Goal: Task Accomplishment & Management: Manage account settings

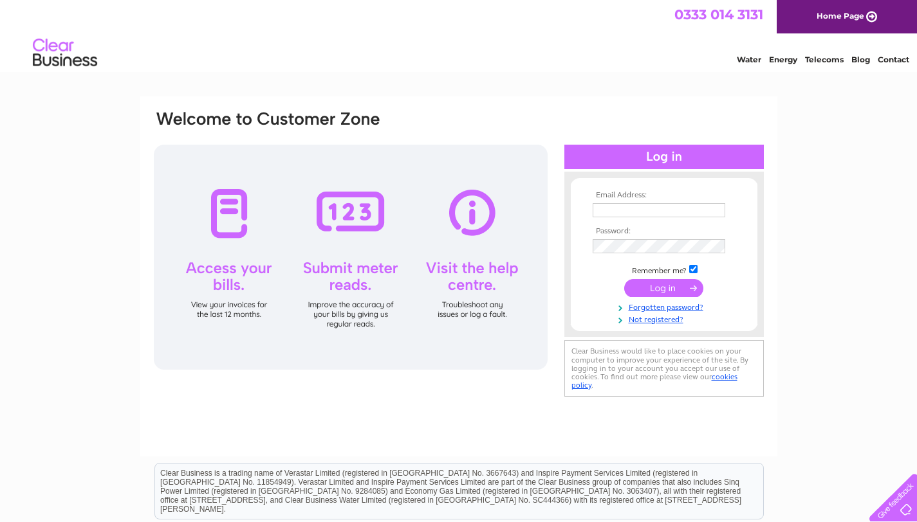
type input "[EMAIL_ADDRESS][DOMAIN_NAME]"
click at [664, 292] on input "submit" at bounding box center [663, 288] width 79 height 18
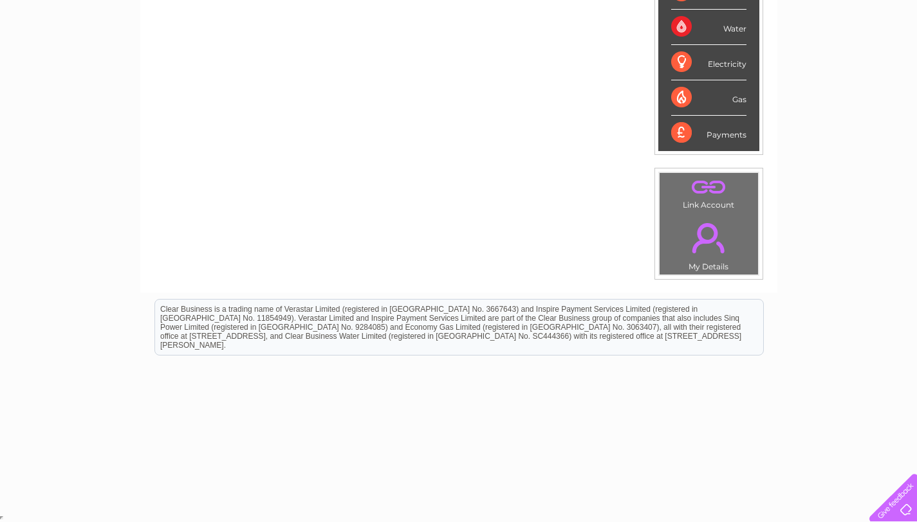
scroll to position [158, 0]
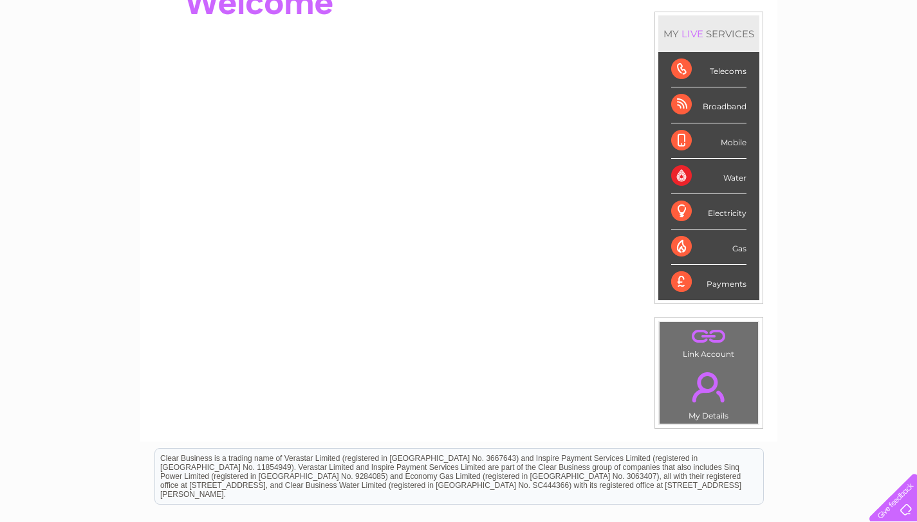
click at [676, 281] on div "Payments" at bounding box center [708, 282] width 75 height 35
click at [678, 178] on div "Water" at bounding box center [708, 176] width 75 height 35
click at [732, 176] on div "Water" at bounding box center [708, 176] width 75 height 35
click at [706, 408] on link "." at bounding box center [708, 387] width 92 height 45
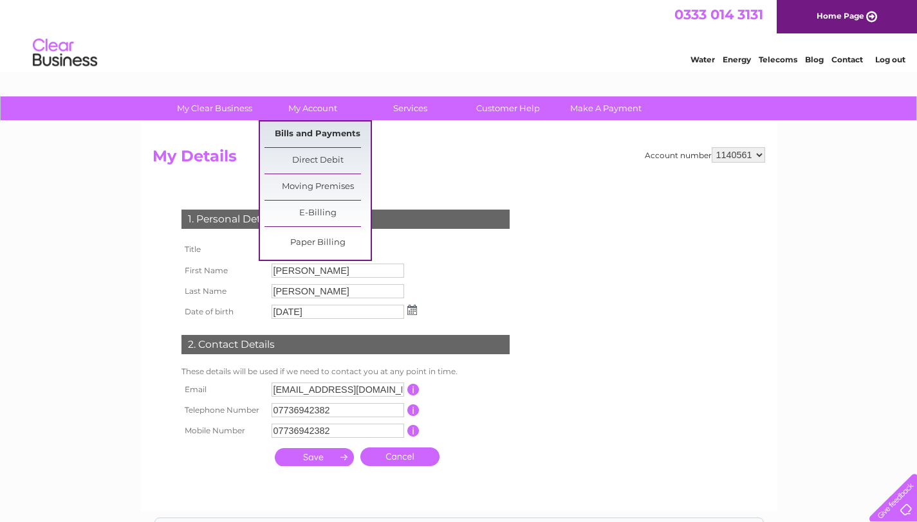
click at [297, 129] on link "Bills and Payments" at bounding box center [317, 135] width 106 height 26
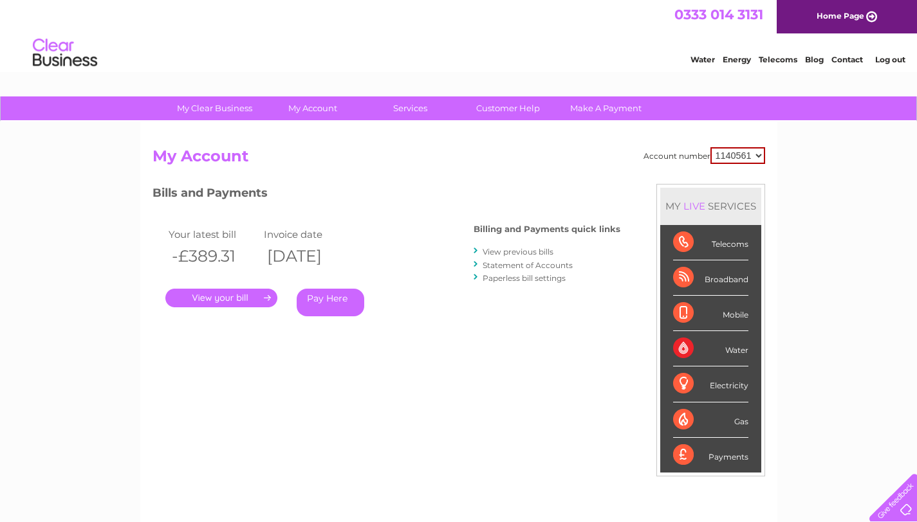
click at [242, 298] on link "." at bounding box center [221, 298] width 112 height 19
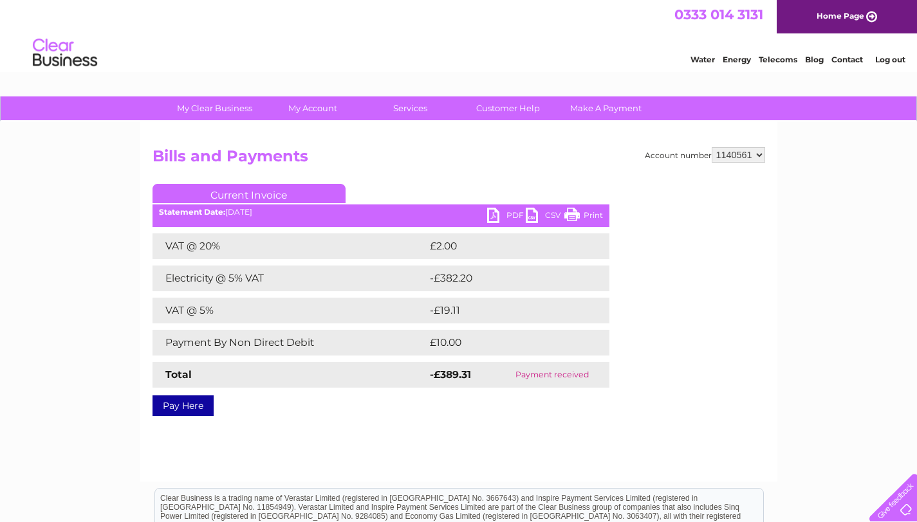
click at [734, 159] on select "1140561" at bounding box center [737, 154] width 53 height 15
drag, startPoint x: 154, startPoint y: 154, endPoint x: 269, endPoint y: 423, distance: 293.0
click at [269, 423] on div "Account number 1140561 Bills and Payments Current Invoice PDF CSV Print VAT @ 2…" at bounding box center [458, 302] width 637 height 360
click at [363, 438] on div "Account number 1140561 Bills and Payments Current Invoice PDF CSV Print VAT @ 2…" at bounding box center [458, 302] width 637 height 360
